Goal: Task Accomplishment & Management: Use online tool/utility

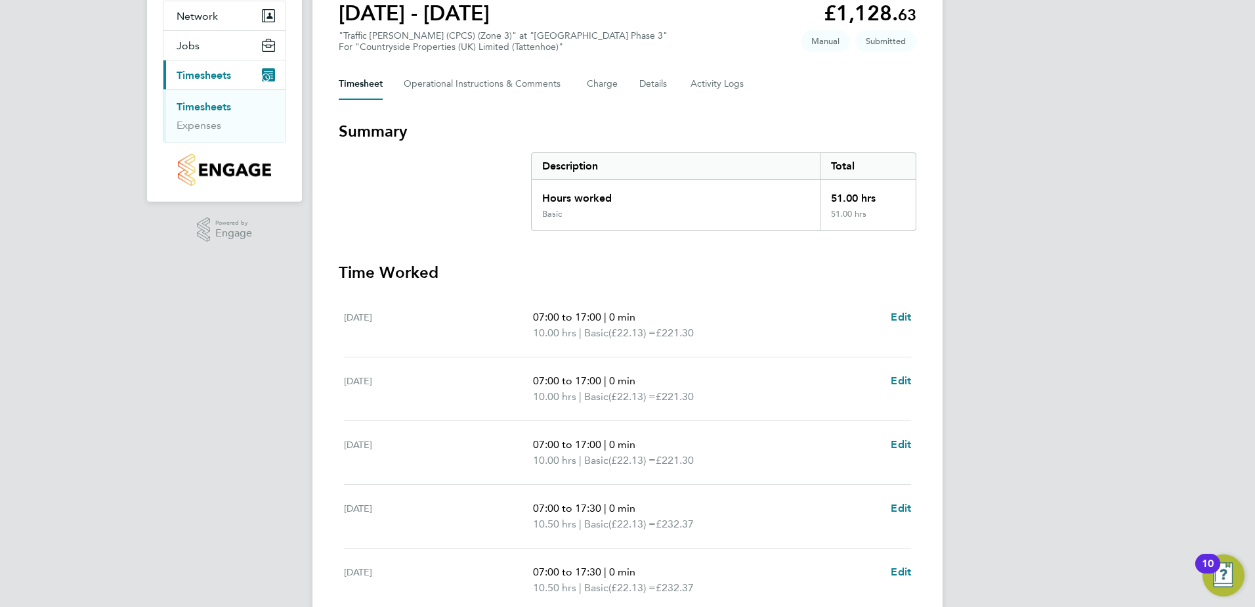
scroll to position [328, 0]
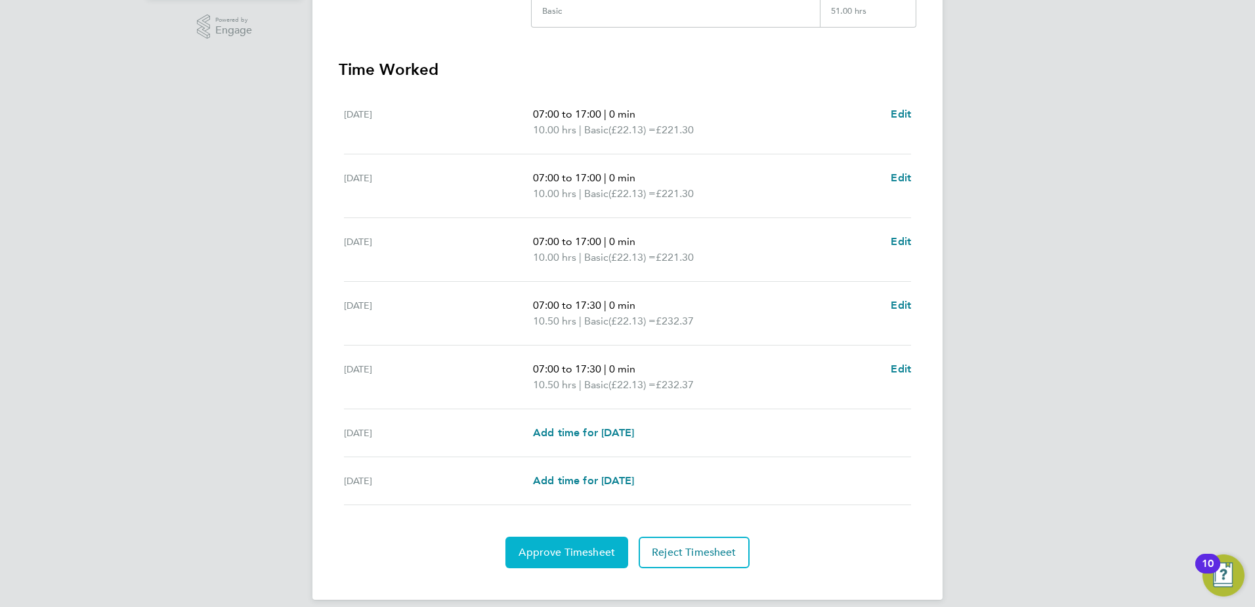
click at [591, 539] on button "Approve Timesheet" at bounding box center [566, 552] width 123 height 32
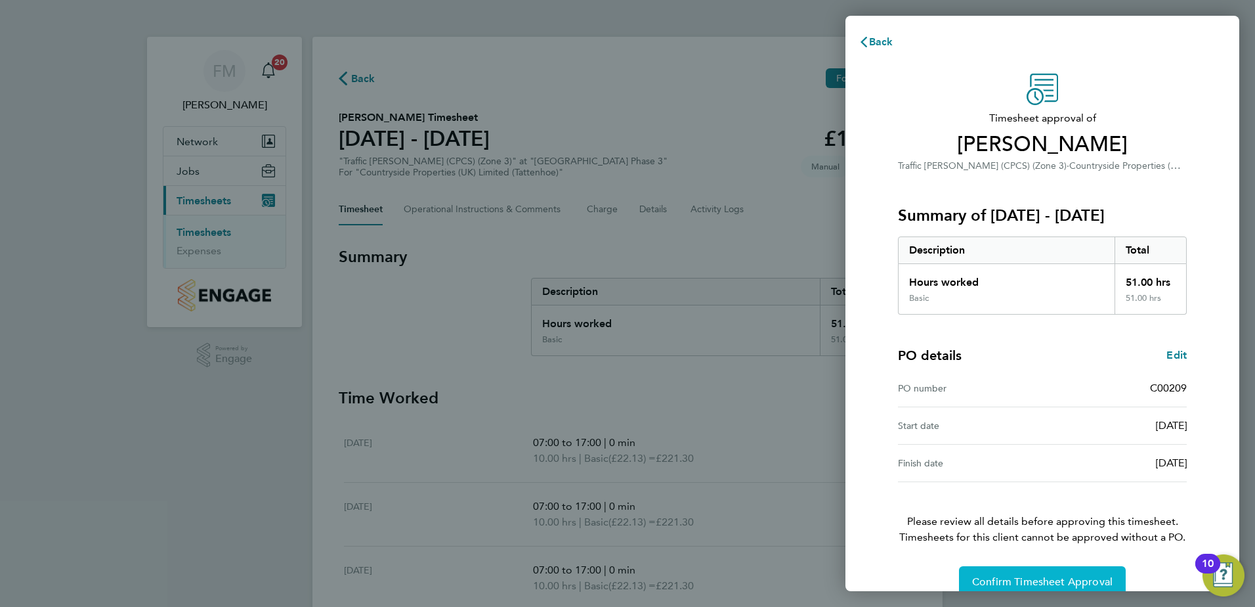
click at [1057, 574] on button "Confirm Timesheet Approval" at bounding box center [1042, 582] width 167 height 32
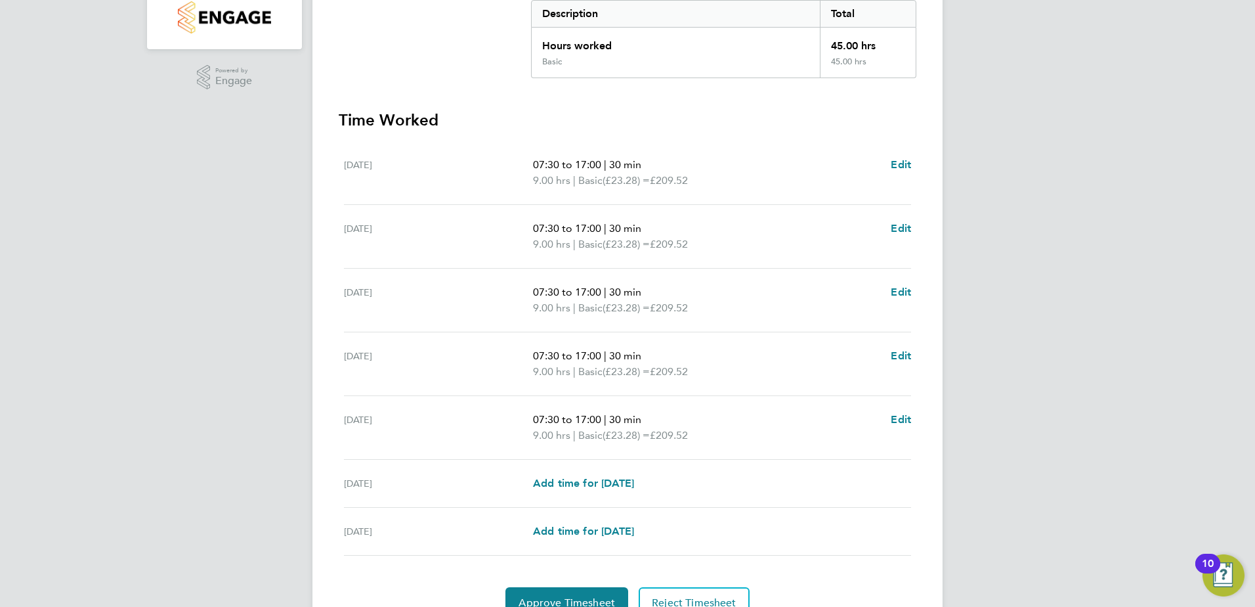
scroll to position [276, 0]
click at [542, 594] on button "Approve Timesheet" at bounding box center [566, 604] width 123 height 32
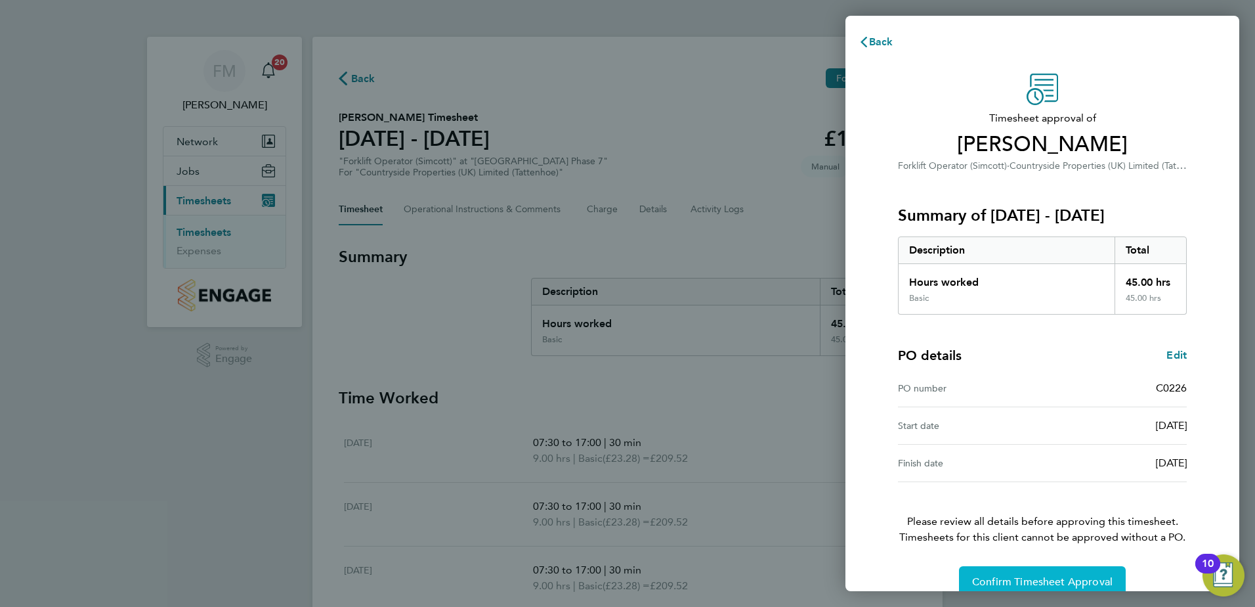
click at [1061, 581] on span "Confirm Timesheet Approval" at bounding box center [1042, 581] width 140 height 13
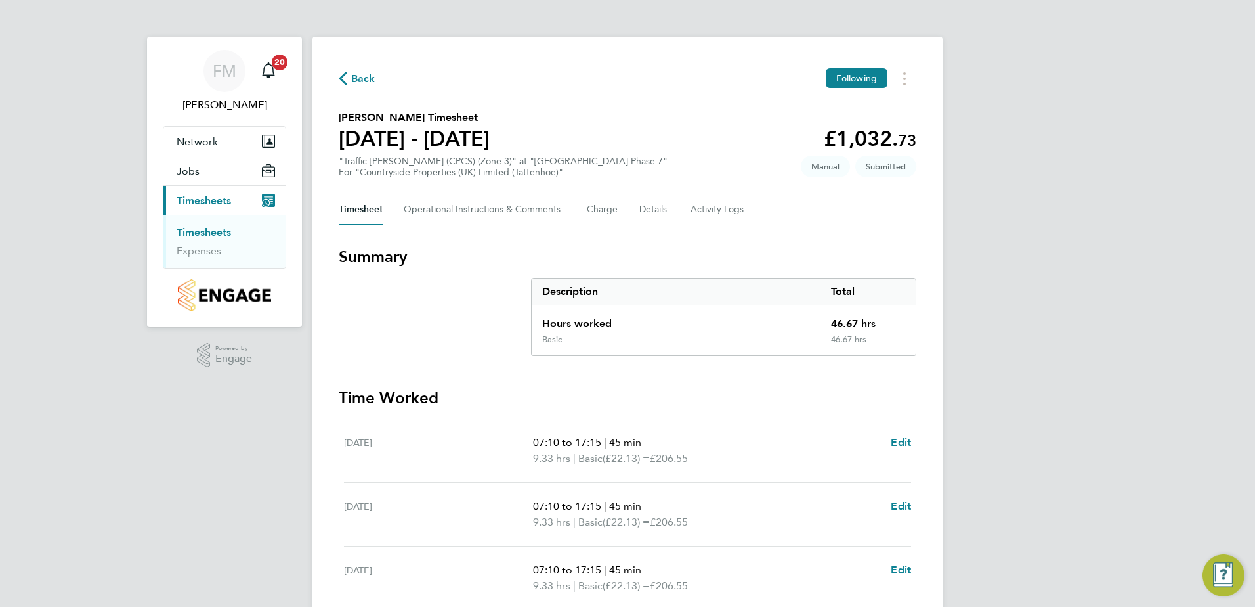
scroll to position [328, 0]
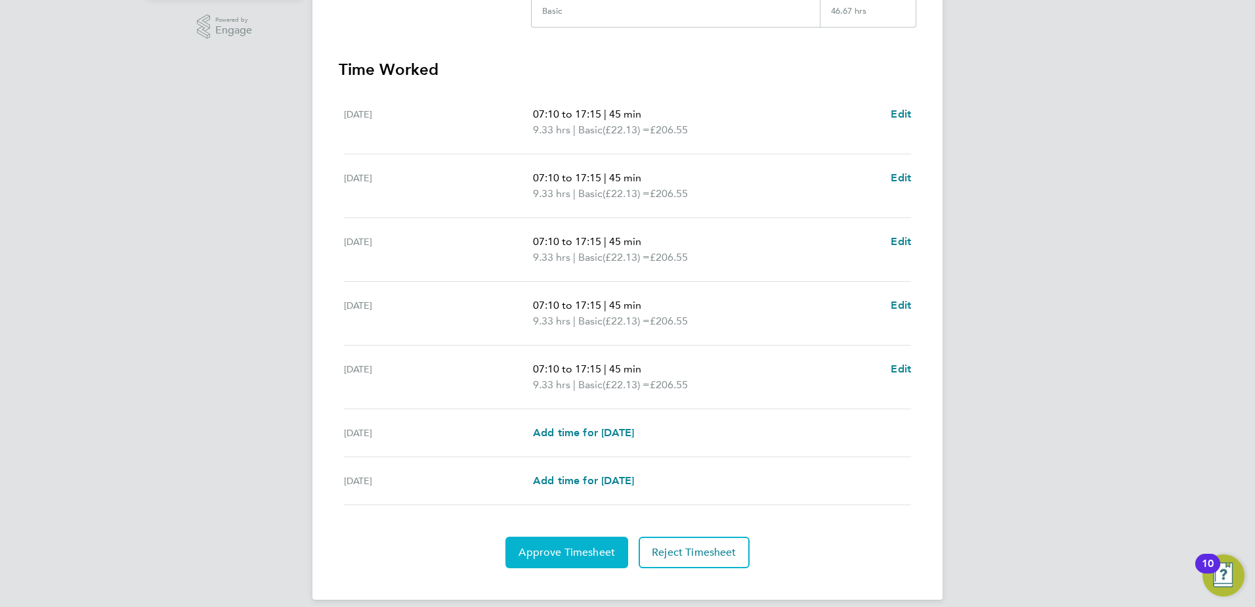
click at [586, 558] on span "Approve Timesheet" at bounding box center [567, 552] width 96 height 13
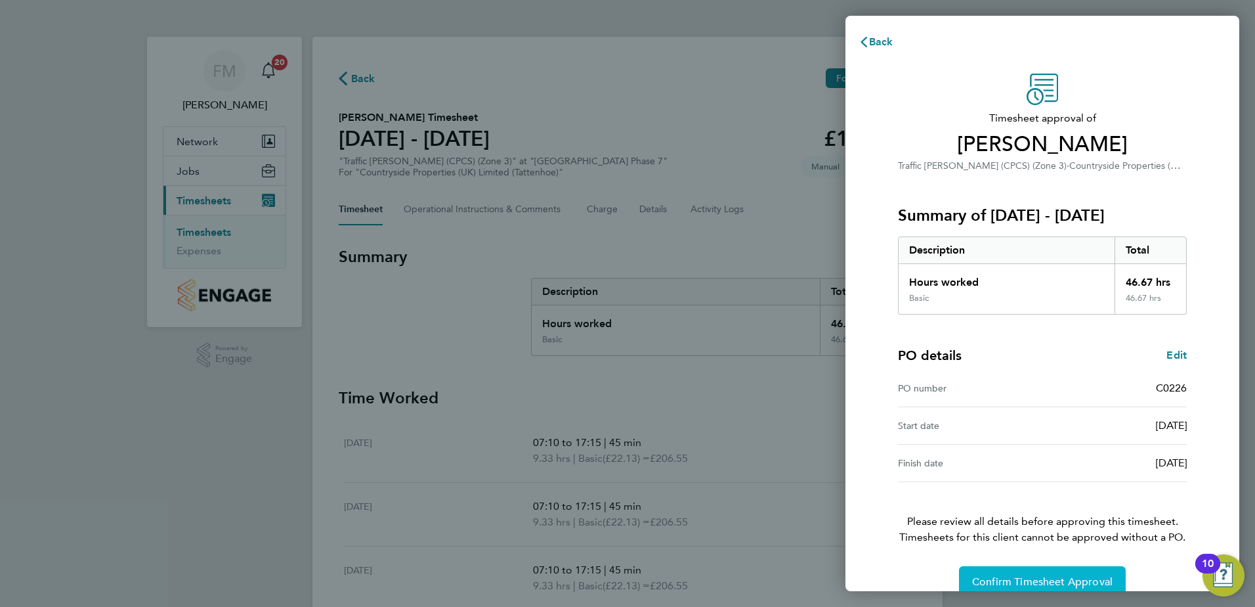
click at [980, 577] on span "Confirm Timesheet Approval" at bounding box center [1042, 581] width 140 height 13
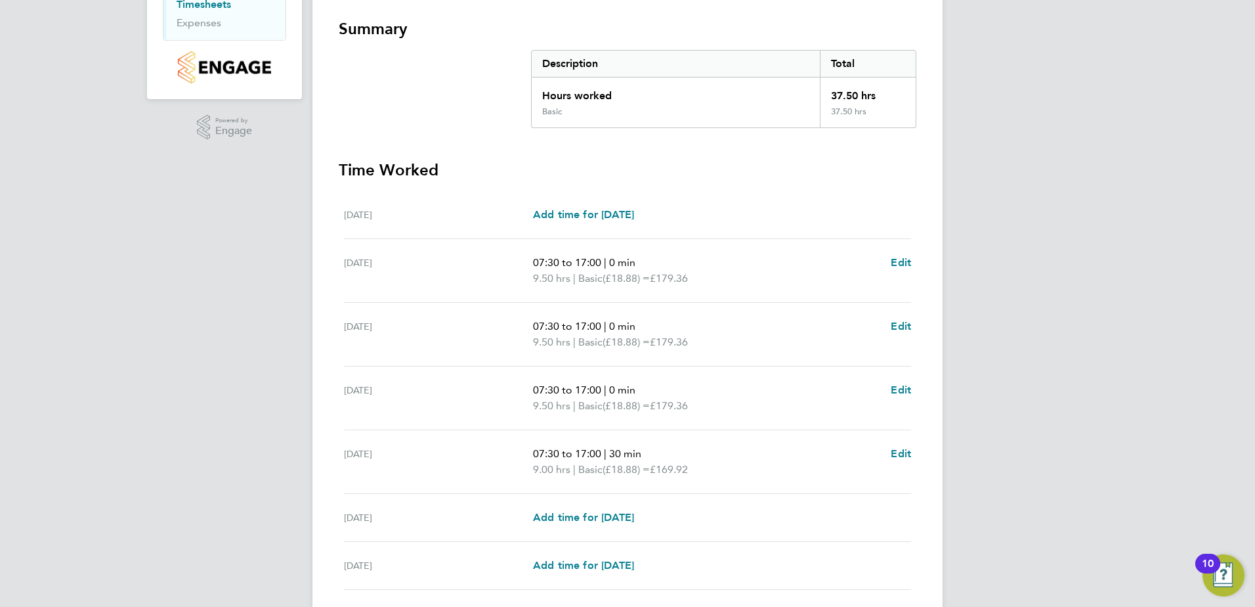
scroll to position [326, 0]
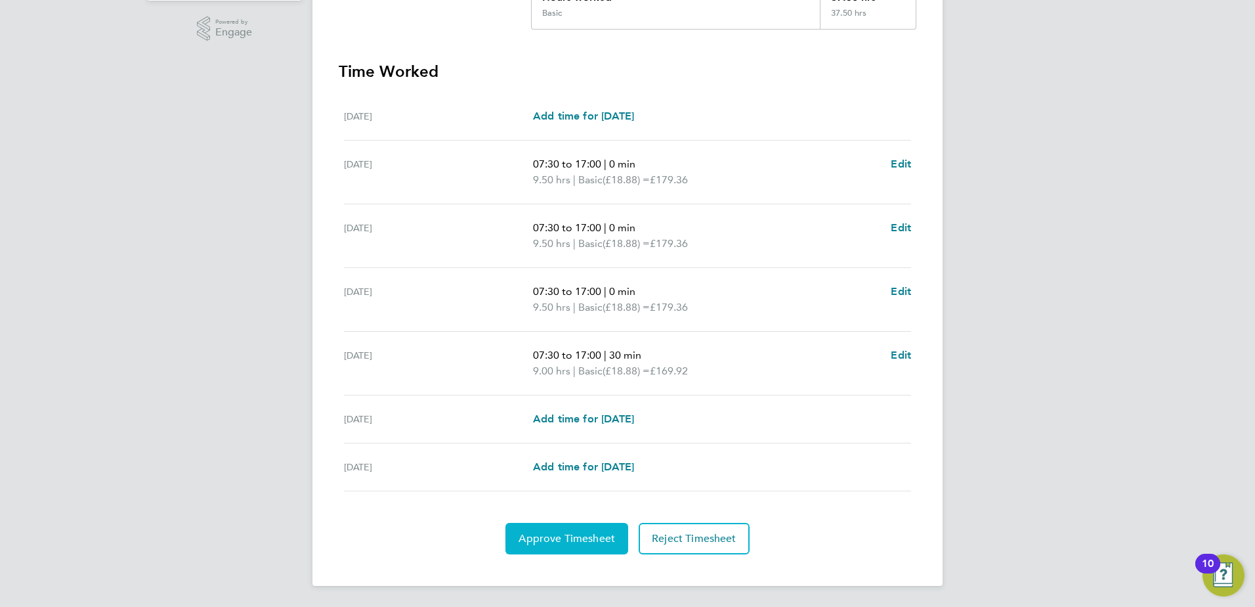
click at [594, 526] on button "Approve Timesheet" at bounding box center [566, 539] width 123 height 32
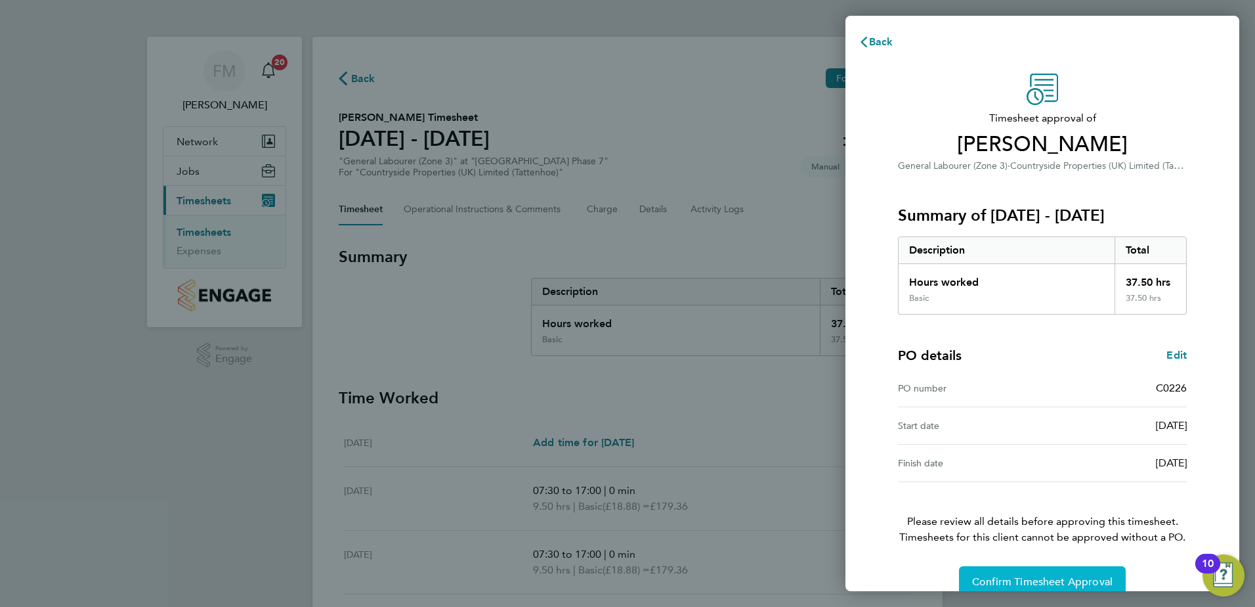
click at [997, 571] on button "Confirm Timesheet Approval" at bounding box center [1042, 582] width 167 height 32
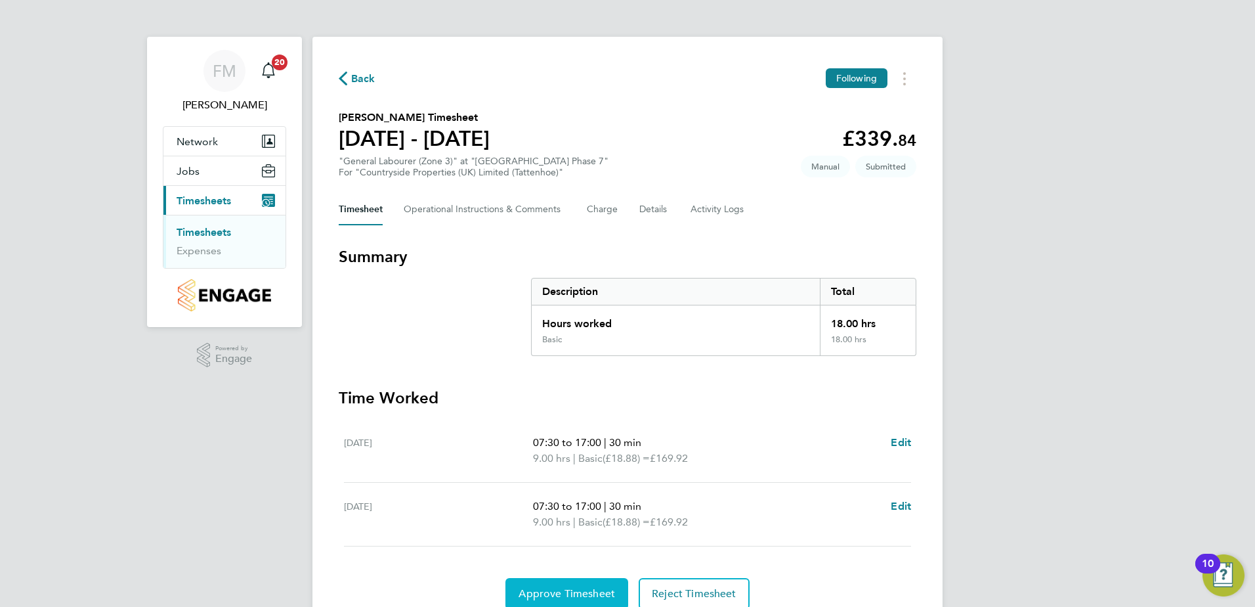
click at [567, 588] on span "Approve Timesheet" at bounding box center [567, 593] width 96 height 13
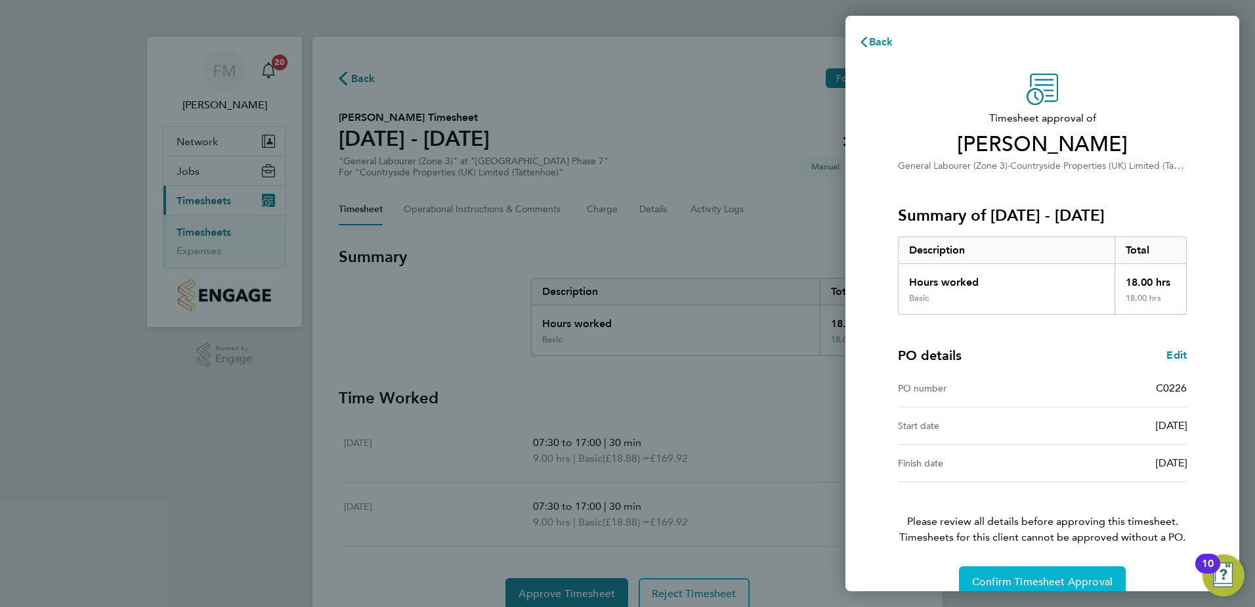
click at [1083, 583] on span "Confirm Timesheet Approval" at bounding box center [1042, 581] width 140 height 13
